Goal: Transaction & Acquisition: Obtain resource

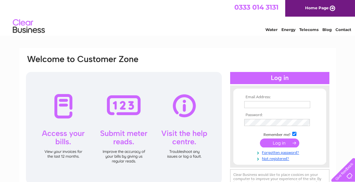
type input "[EMAIL_ADDRESS][DOMAIN_NAME]"
click at [286, 143] on input "submit" at bounding box center [279, 143] width 39 height 9
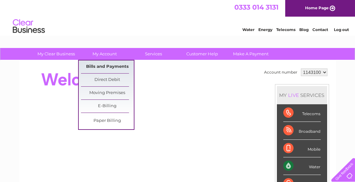
click at [98, 66] on link "Bills and Payments" at bounding box center [107, 66] width 53 height 13
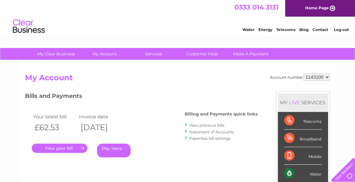
click at [51, 145] on link "." at bounding box center [60, 148] width 56 height 9
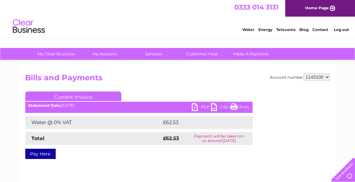
click at [198, 107] on link "PDF" at bounding box center [201, 107] width 19 height 9
